Goal: Task Accomplishment & Management: Manage account settings

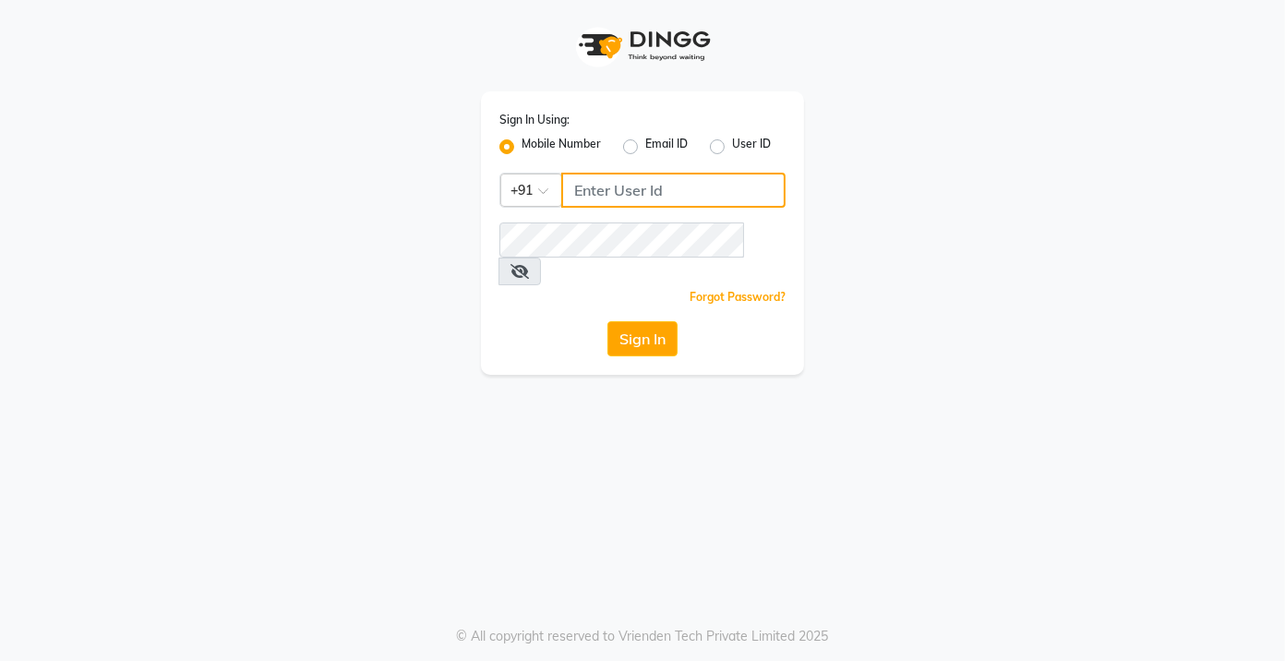
click at [694, 187] on input "Username" at bounding box center [673, 190] width 224 height 35
type input "7022410823"
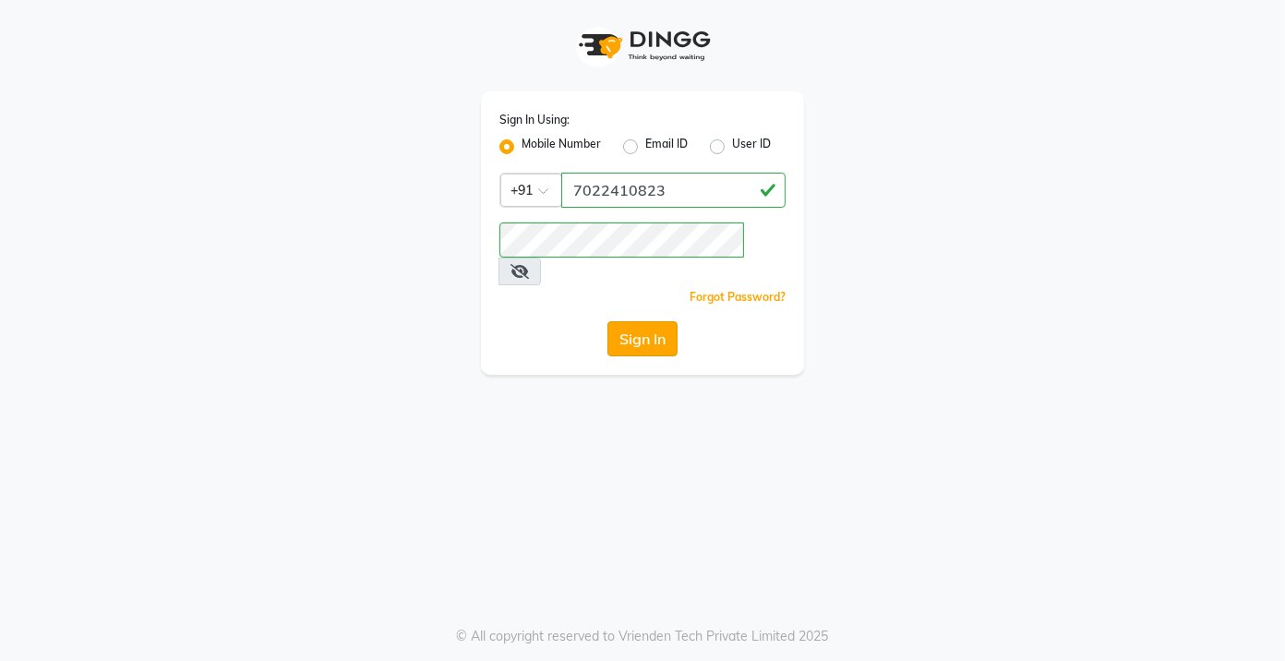
click at [638, 321] on button "Sign In" at bounding box center [642, 338] width 70 height 35
